Goal: Information Seeking & Learning: Learn about a topic

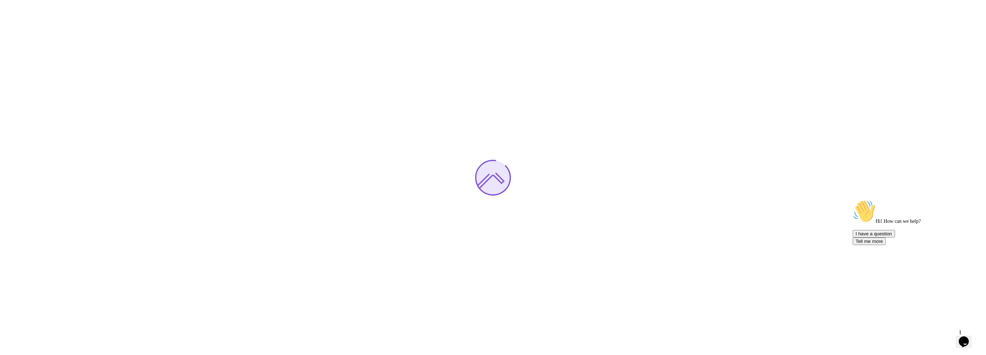
click at [966, 336] on icon "$i18n('chat', 'chat_widget')" at bounding box center [963, 341] width 10 height 11
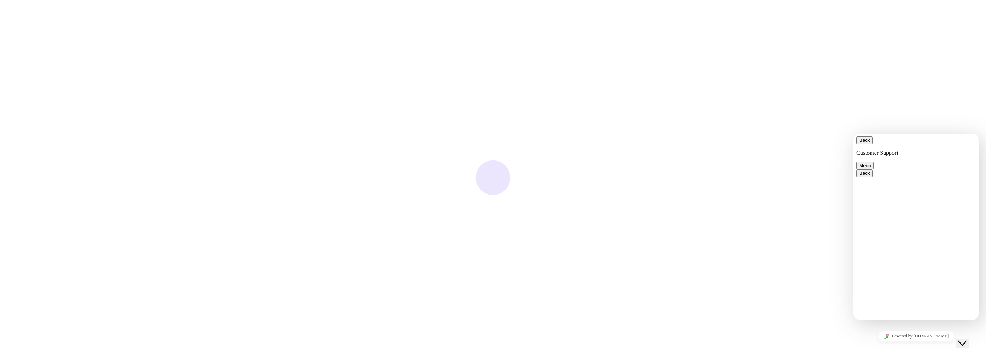
click at [873, 162] on button "Menu" at bounding box center [865, 166] width 18 height 8
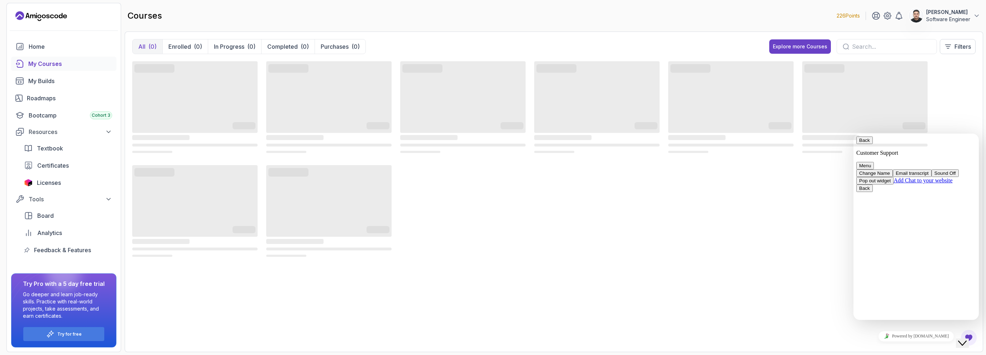
click at [862, 141] on button "Back" at bounding box center [864, 140] width 16 height 8
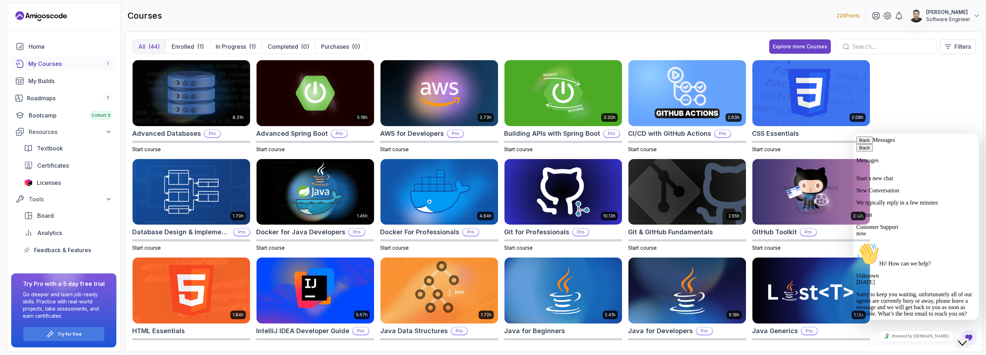
click at [935, 291] on span "Sorry to keep you waiting, unfortunately all of our agents are currently busy o…" at bounding box center [914, 303] width 116 height 25
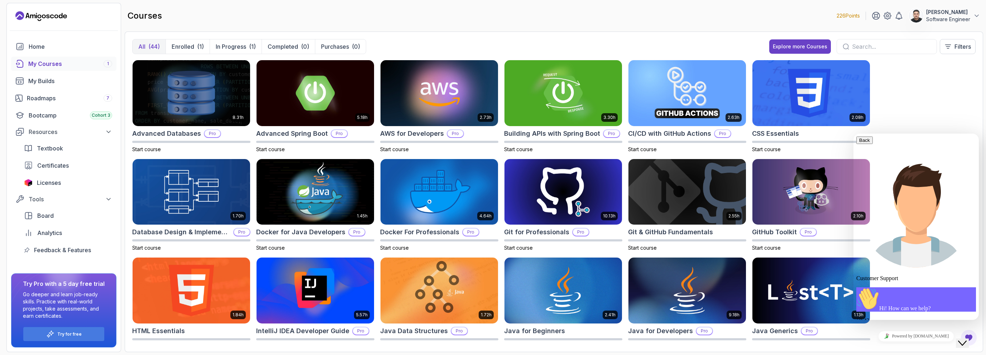
scroll to position [59, 0]
click at [939, 100] on div "8.31h Advanced Databases Pro Start course 5.18h Advanced Spring Boot Pro Start …" at bounding box center [553, 202] width 843 height 285
click at [859, 143] on icon "button" at bounding box center [859, 140] width 0 height 5
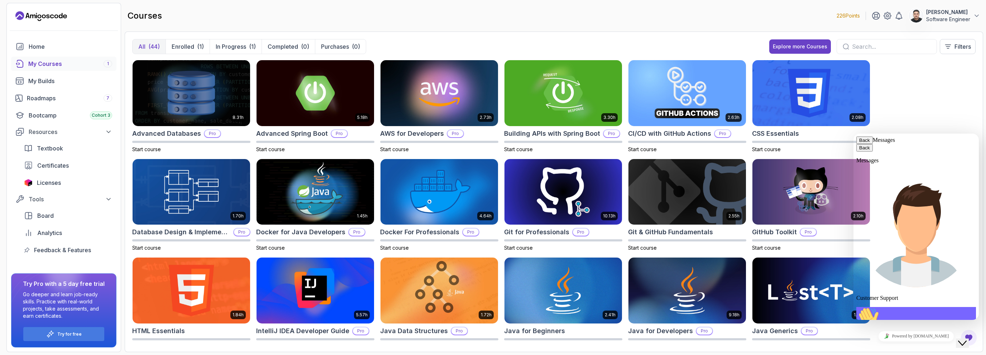
scroll to position [40, 0]
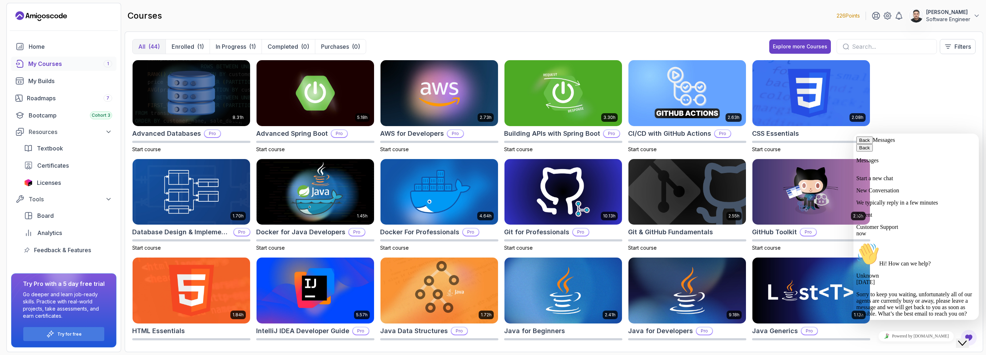
click at [905, 111] on div "8.31h Advanced Databases Pro Start course 5.18h Advanced Spring Boot Pro Start …" at bounding box center [553, 202] width 843 height 285
click at [195, 46] on button "Enrolled (1)" at bounding box center [187, 46] width 44 height 14
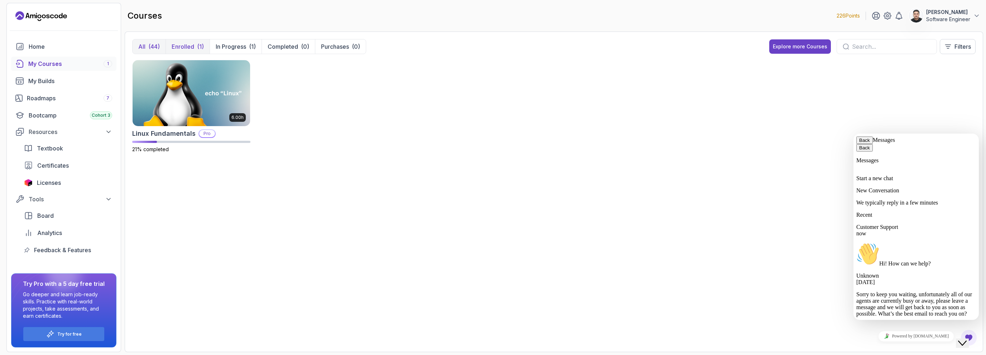
click at [148, 45] on button "All (44)" at bounding box center [148, 46] width 33 height 14
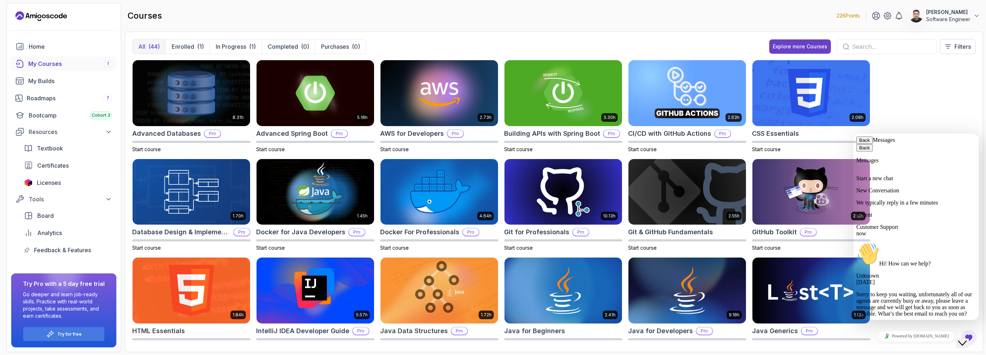
click at [950, 109] on div "8.31h Advanced Databases Pro Start course 5.18h Advanced Spring Boot Pro Start …" at bounding box center [553, 202] width 843 height 285
click at [966, 339] on div "Close Chat This icon closes the chat window." at bounding box center [962, 343] width 9 height 9
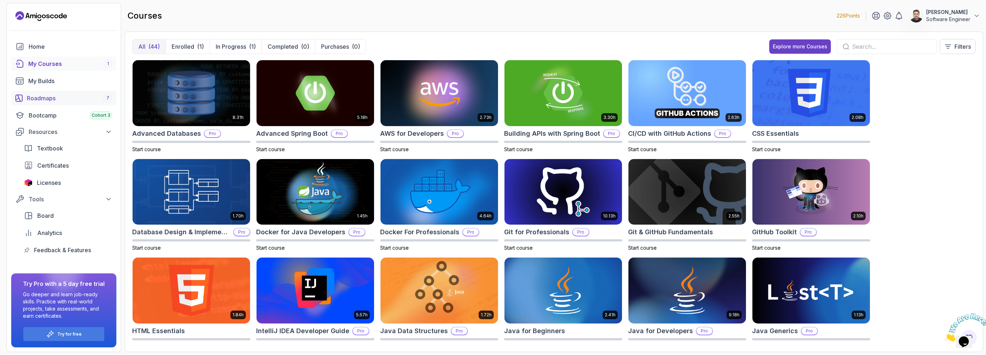
click at [49, 95] on div "Roadmaps 7" at bounding box center [69, 98] width 85 height 9
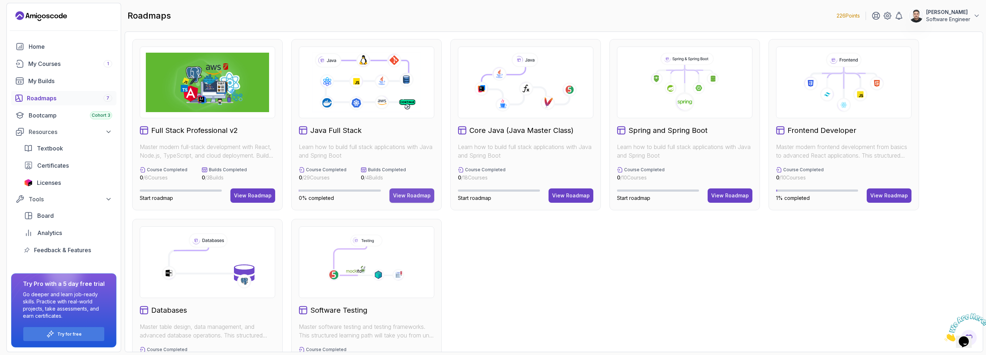
click at [410, 194] on div "View Roadmap" at bounding box center [412, 195] width 38 height 7
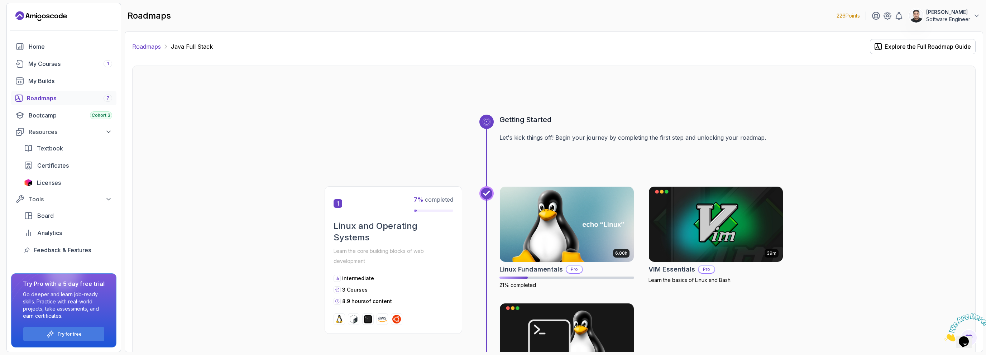
click at [148, 45] on link "Roadmaps" at bounding box center [146, 46] width 29 height 9
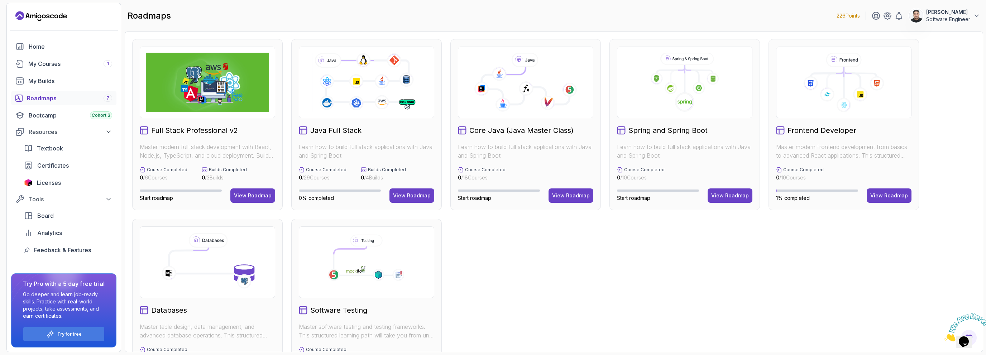
click at [310, 133] on h2 "Java Full Stack" at bounding box center [335, 130] width 51 height 10
click at [413, 193] on div "View Roadmap" at bounding box center [412, 195] width 38 height 7
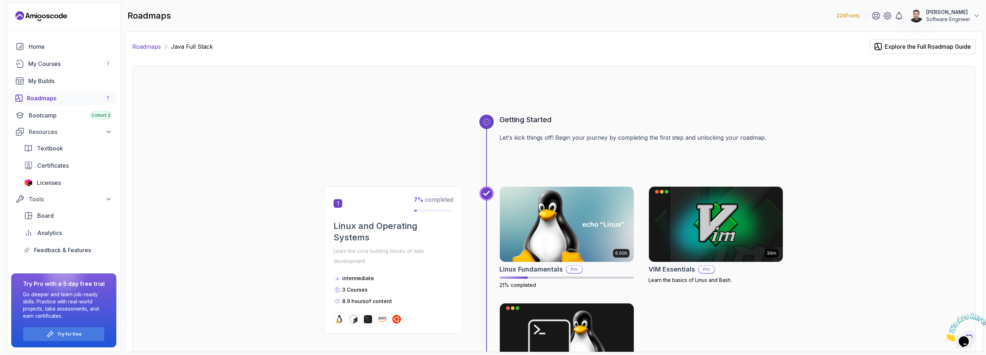
click at [149, 45] on link "Roadmaps" at bounding box center [146, 46] width 29 height 9
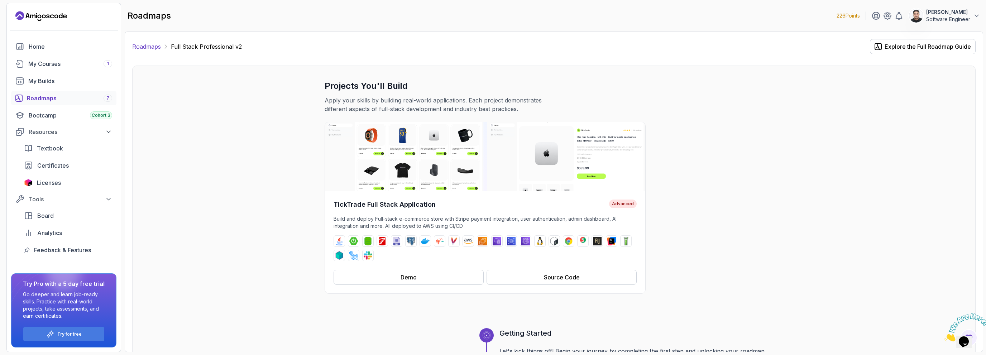
click at [155, 45] on link "Roadmaps" at bounding box center [146, 46] width 29 height 9
